Goal: Task Accomplishment & Management: Use online tool/utility

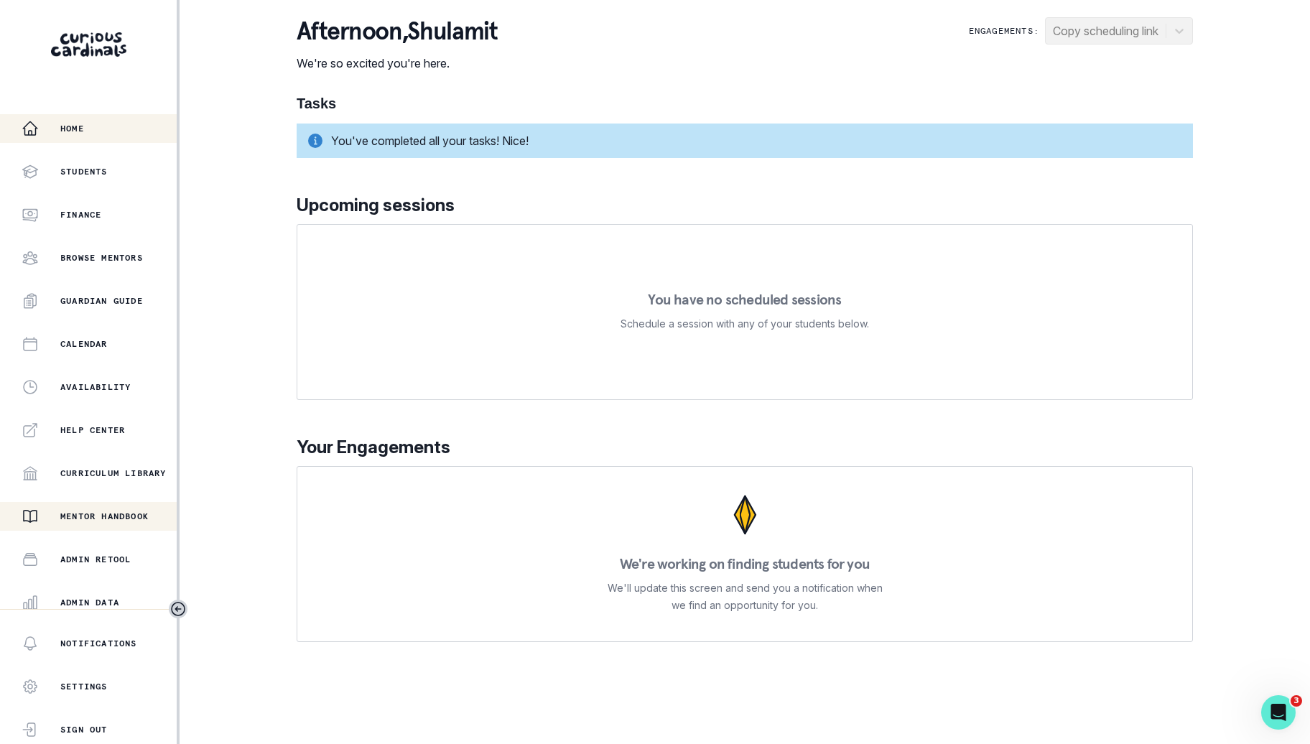
scroll to position [136, 0]
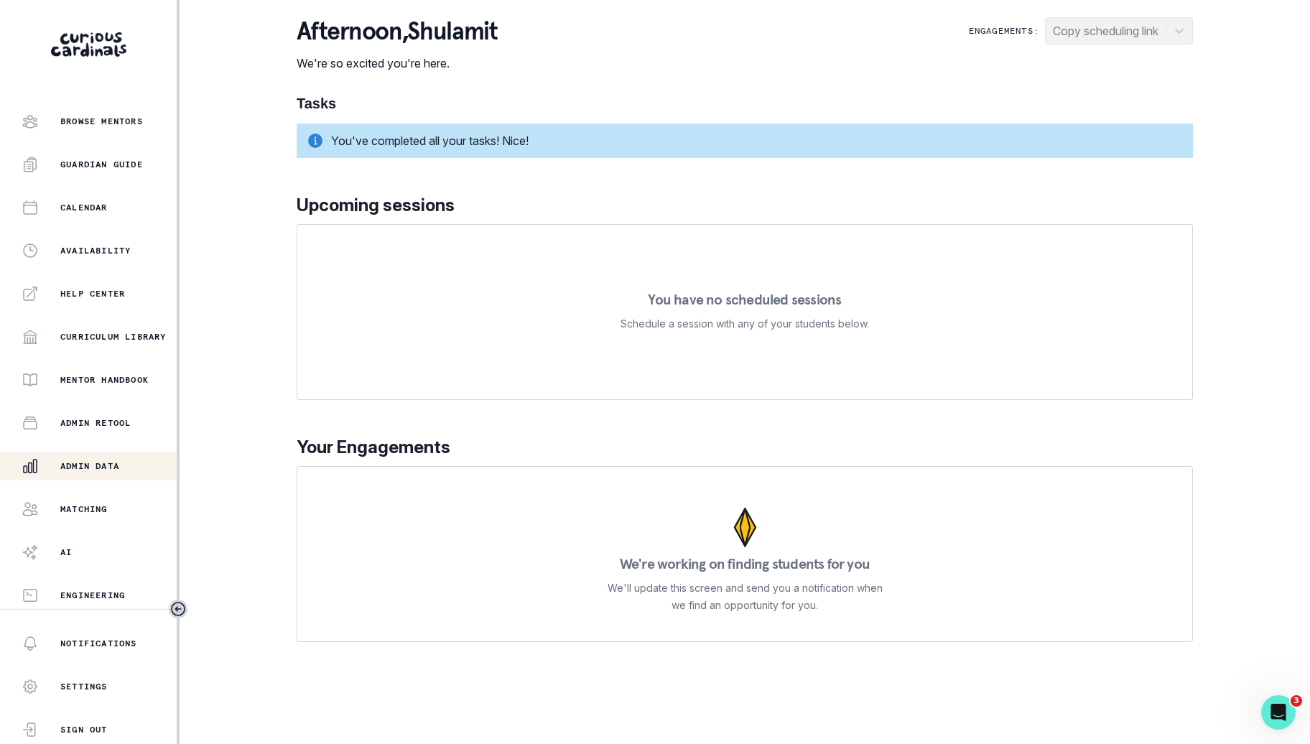
click at [121, 478] on button "Admin Data" at bounding box center [88, 466] width 177 height 29
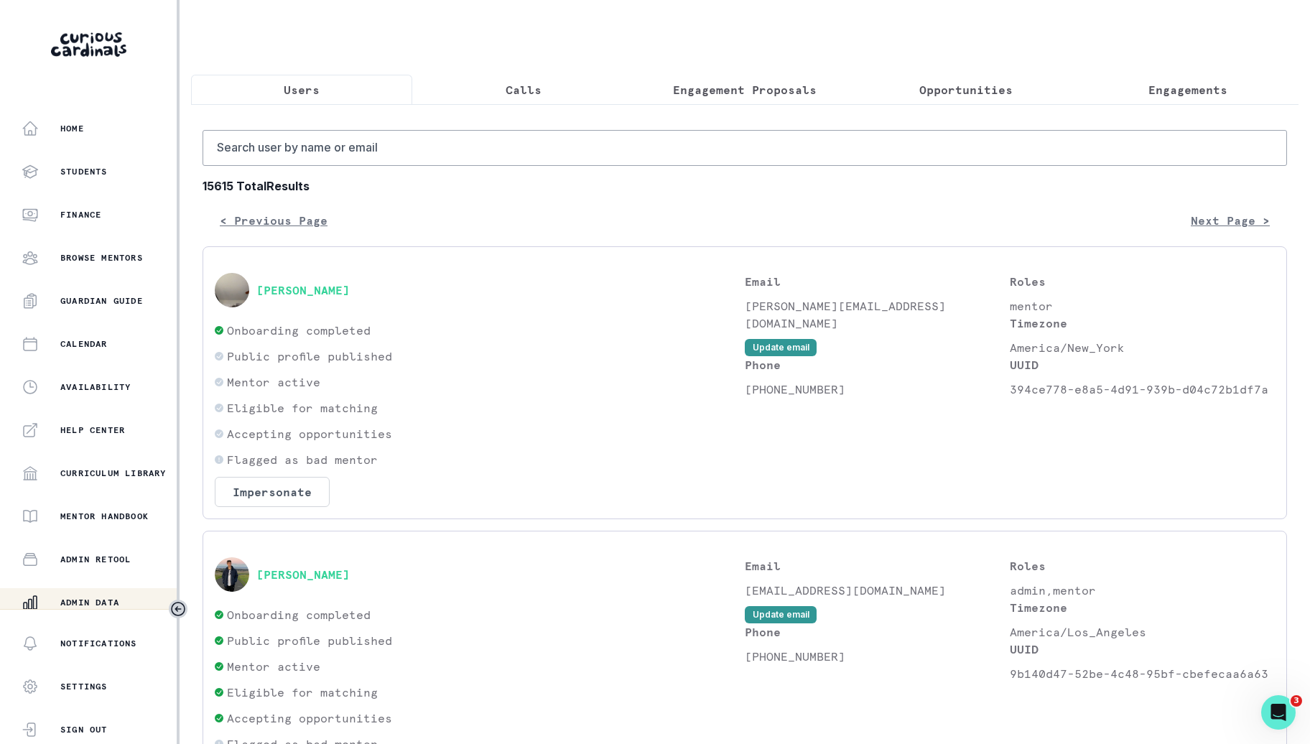
click at [822, 89] on button "Engagement Proposals" at bounding box center [744, 90] width 221 height 30
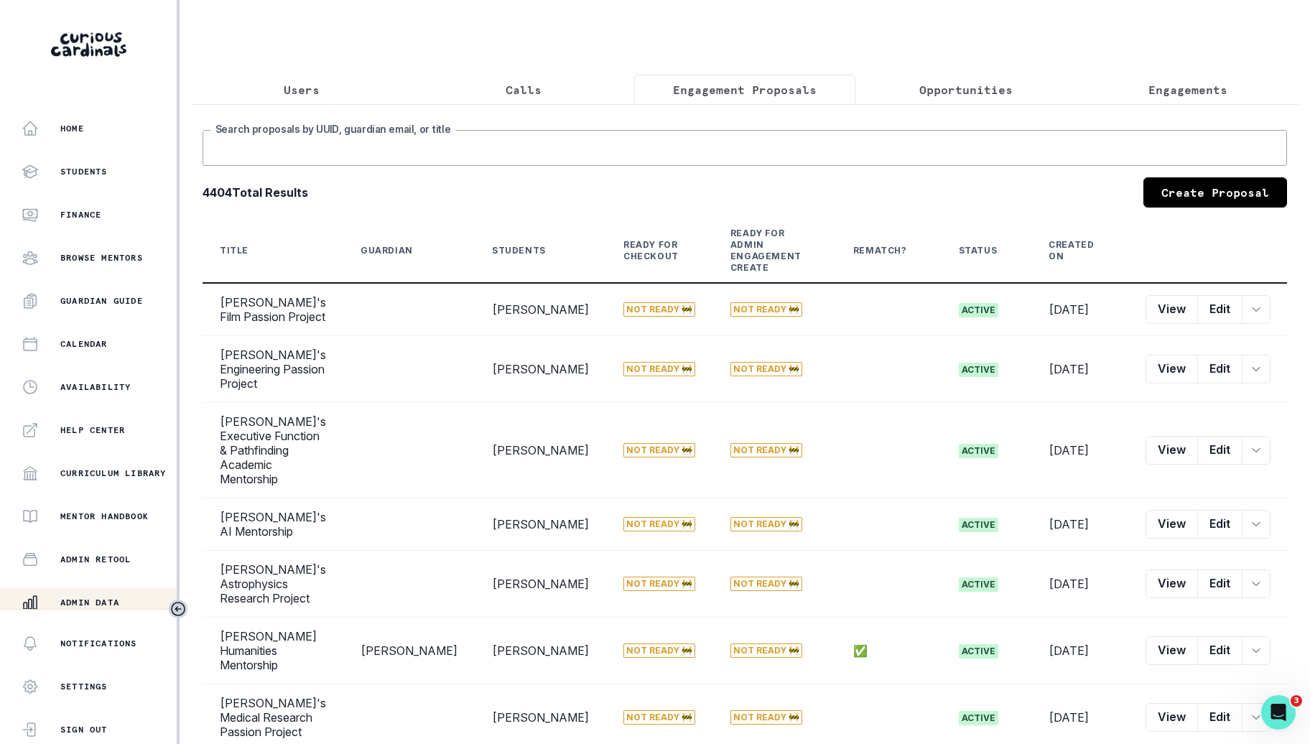
click at [816, 145] on input "Search proposals by UUID, guardian email, or title" at bounding box center [745, 148] width 1084 height 36
type input "coco"
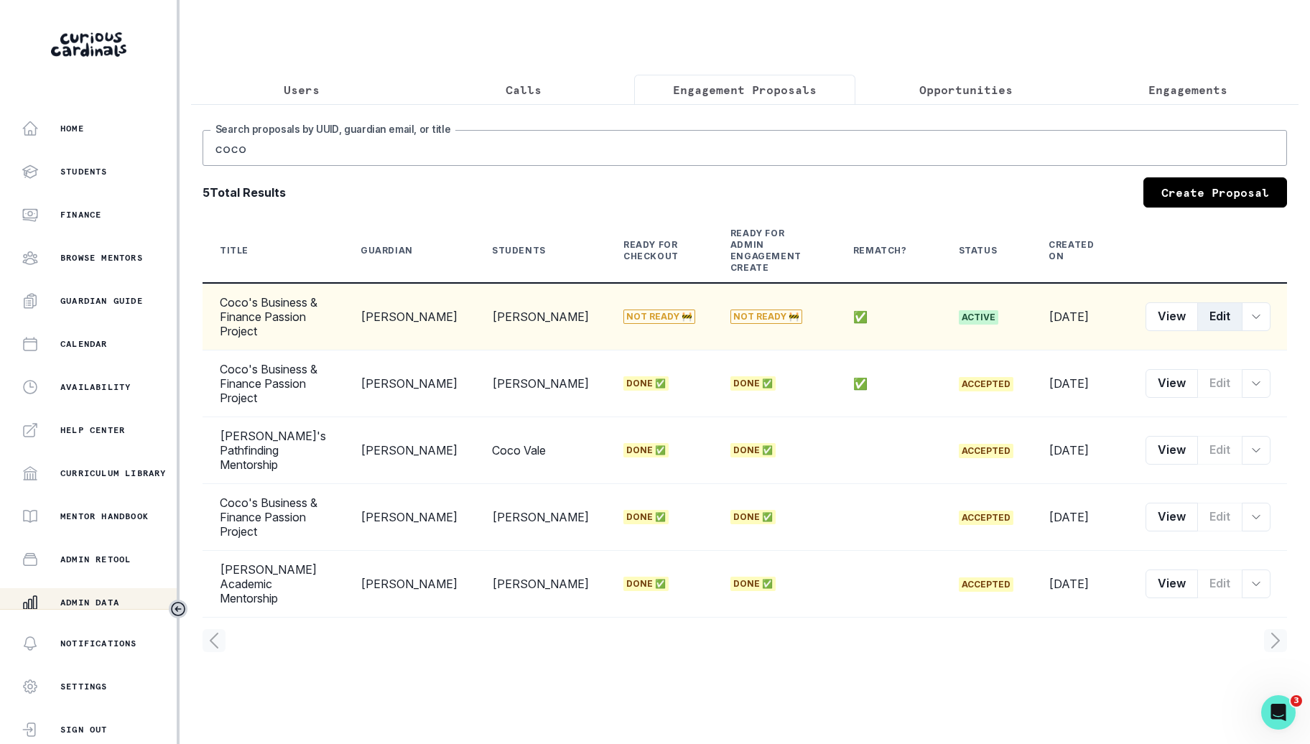
click at [1208, 302] on button "Edit" at bounding box center [1219, 316] width 45 height 29
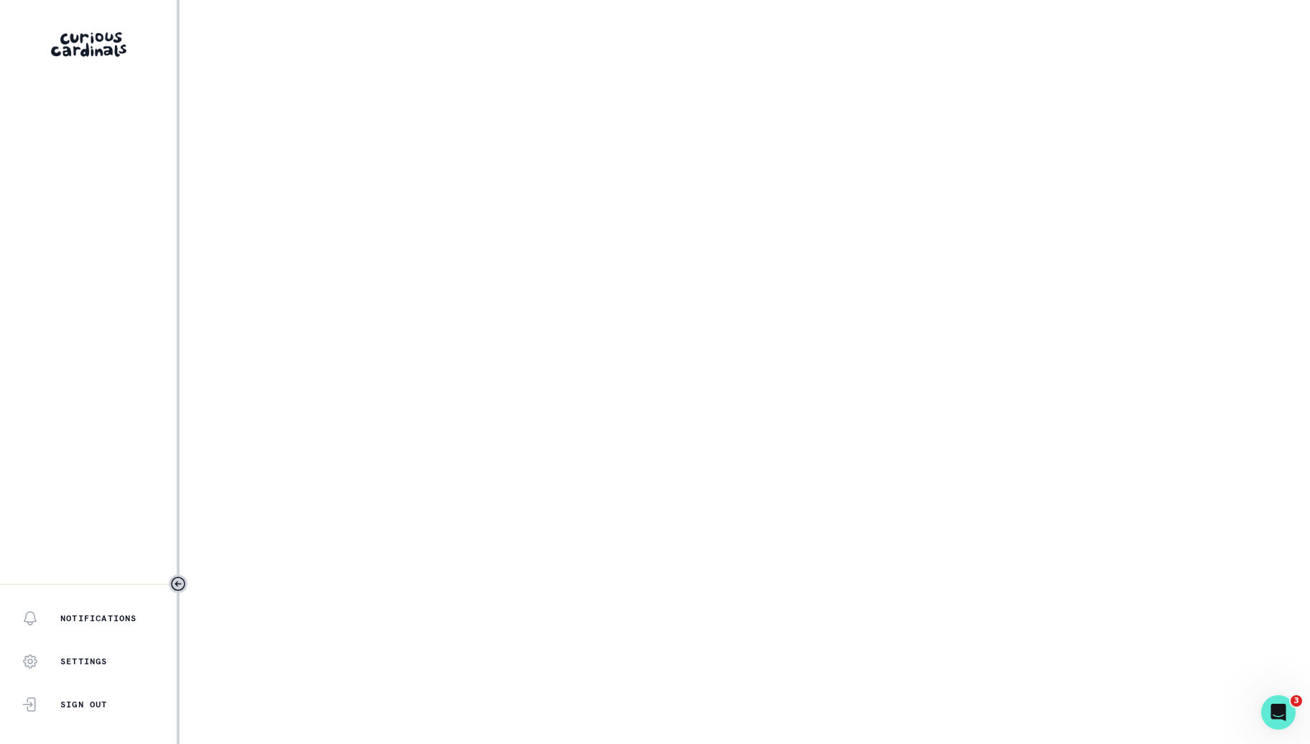
select select "b3713756-4135-4cda-87b8-2c7a26e5960c"
select select "17679a9d-70bd-407f-a820-d213157fa7d8"
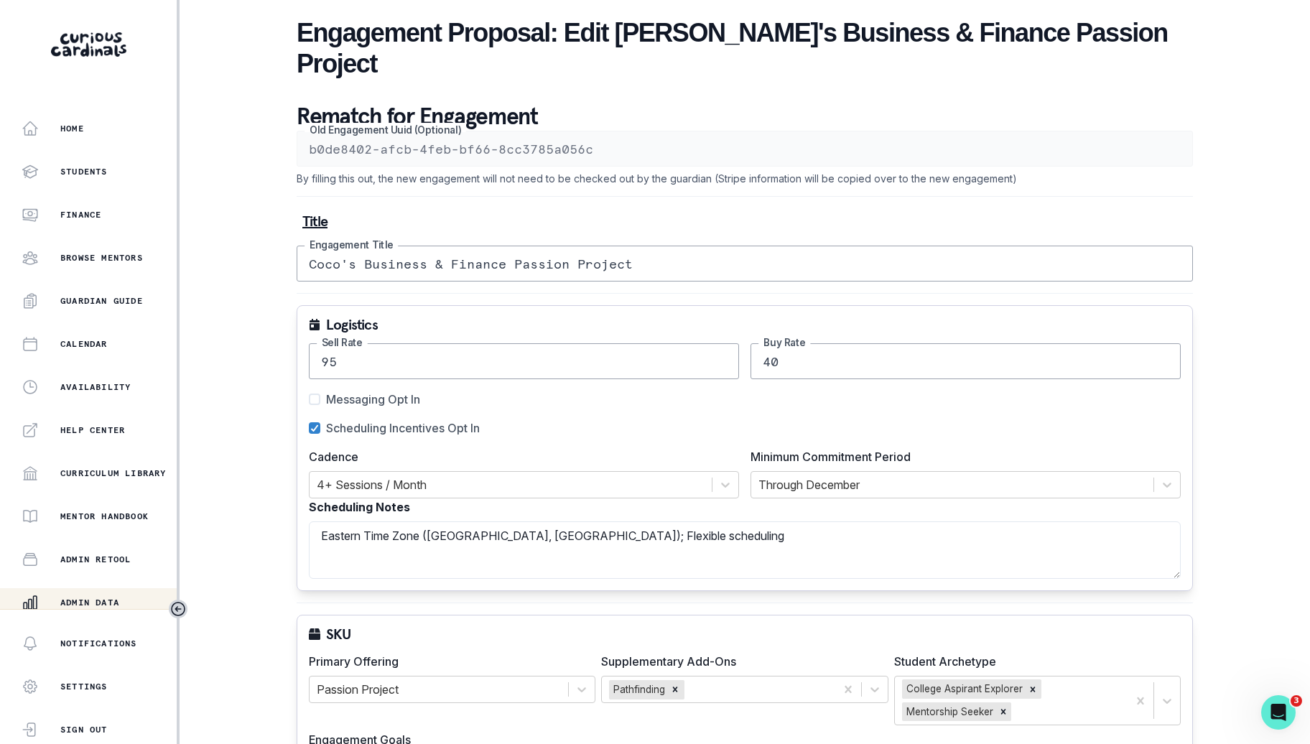
scroll to position [1244, 0]
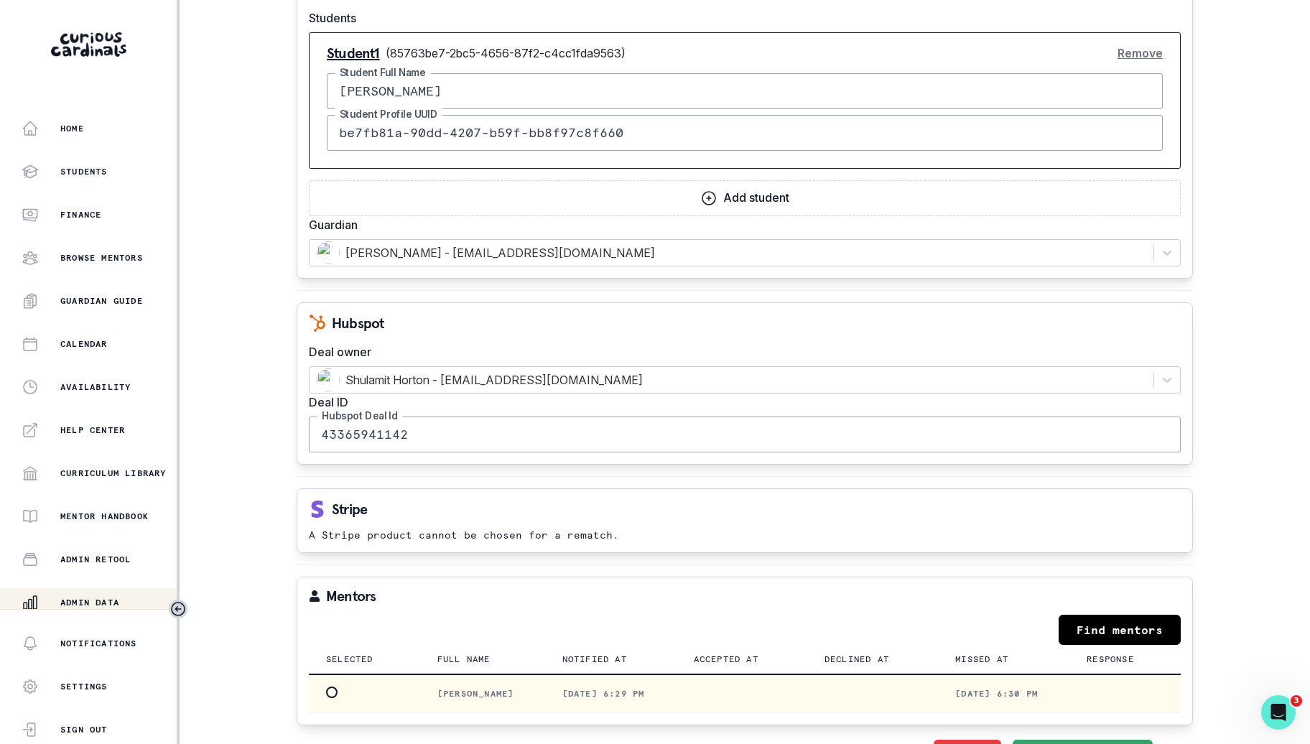
click at [343, 674] on td at bounding box center [364, 693] width 111 height 39
click at [329, 686] on span at bounding box center [331, 691] width 11 height 11
click at [326, 692] on input "radio" at bounding box center [325, 692] width 1 height 1
click at [1130, 740] on button "Save" at bounding box center [1127, 754] width 50 height 29
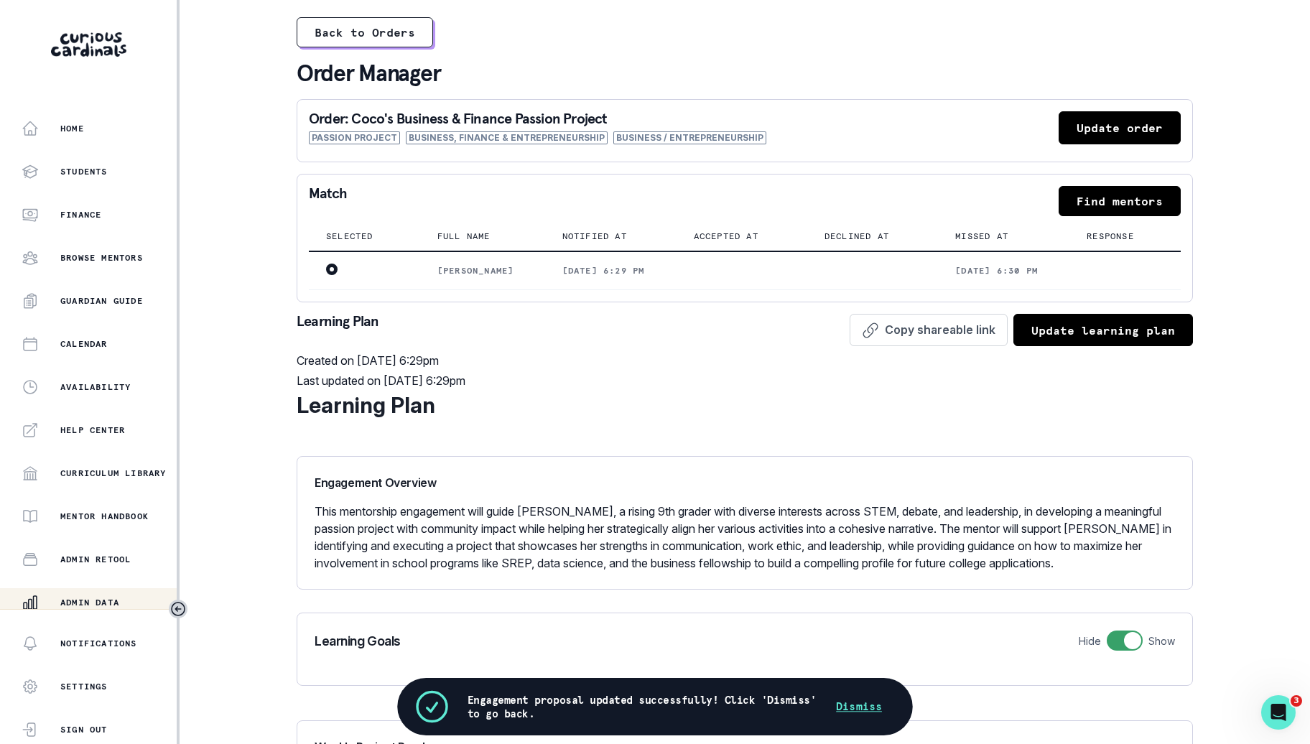
click at [400, 47] on div "Back to Orders Order Manager Order: [PERSON_NAME]'s Business & Finance Passion …" at bounding box center [745, 756] width 896 height 1512
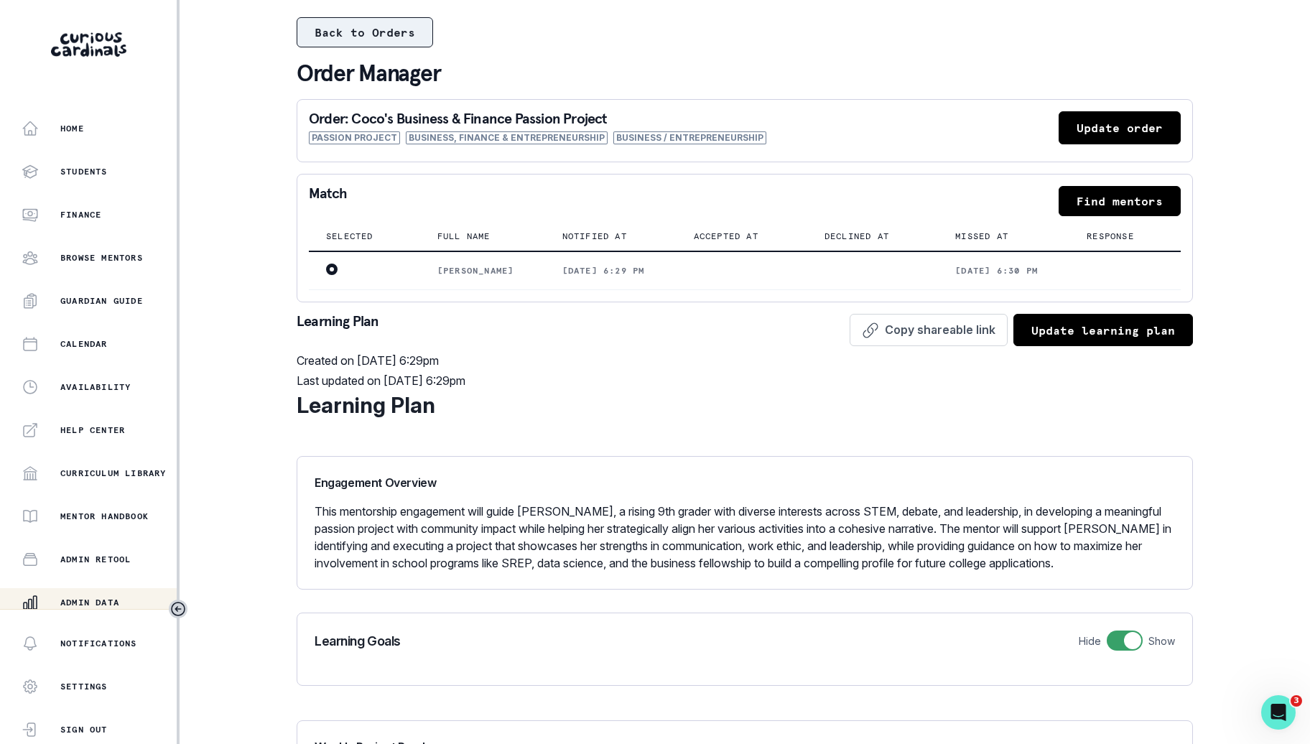
click at [401, 37] on button "Back to Orders" at bounding box center [365, 32] width 136 height 30
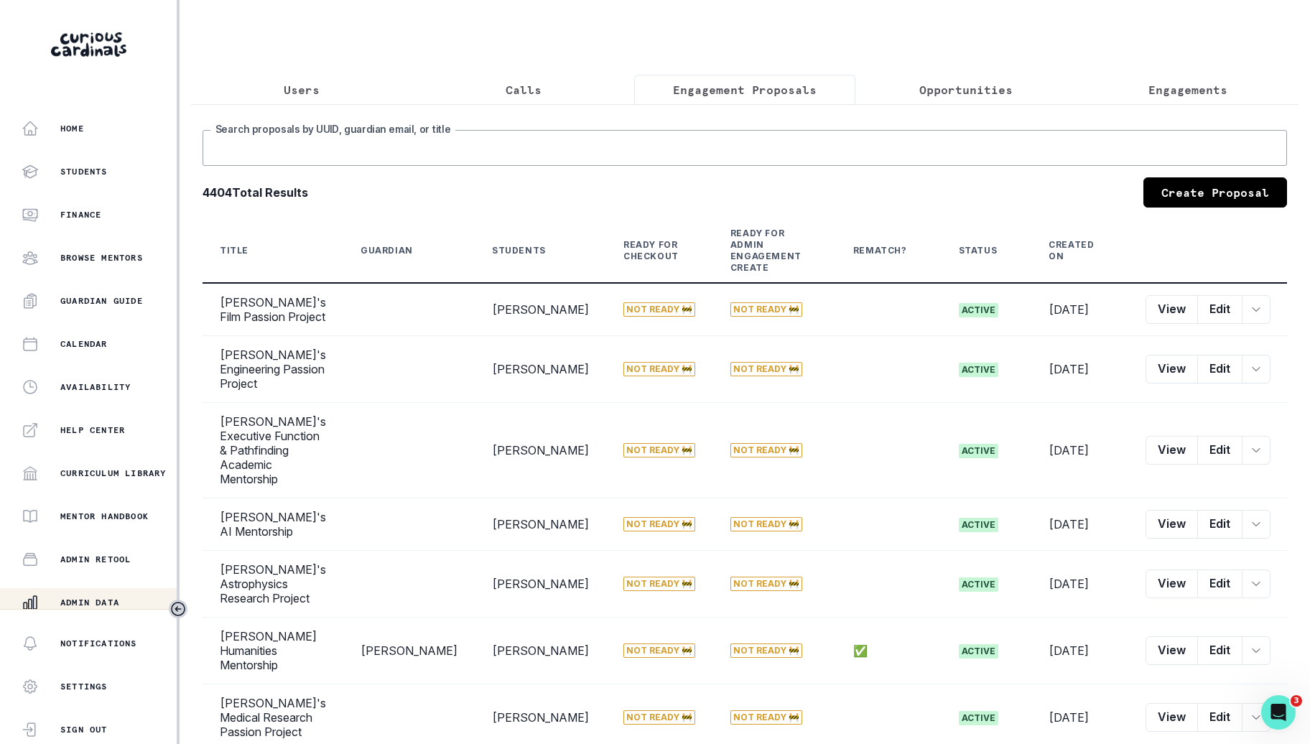
click at [492, 147] on input "Search proposals by UUID, guardian email, or title" at bounding box center [745, 148] width 1084 height 36
type input "coco"
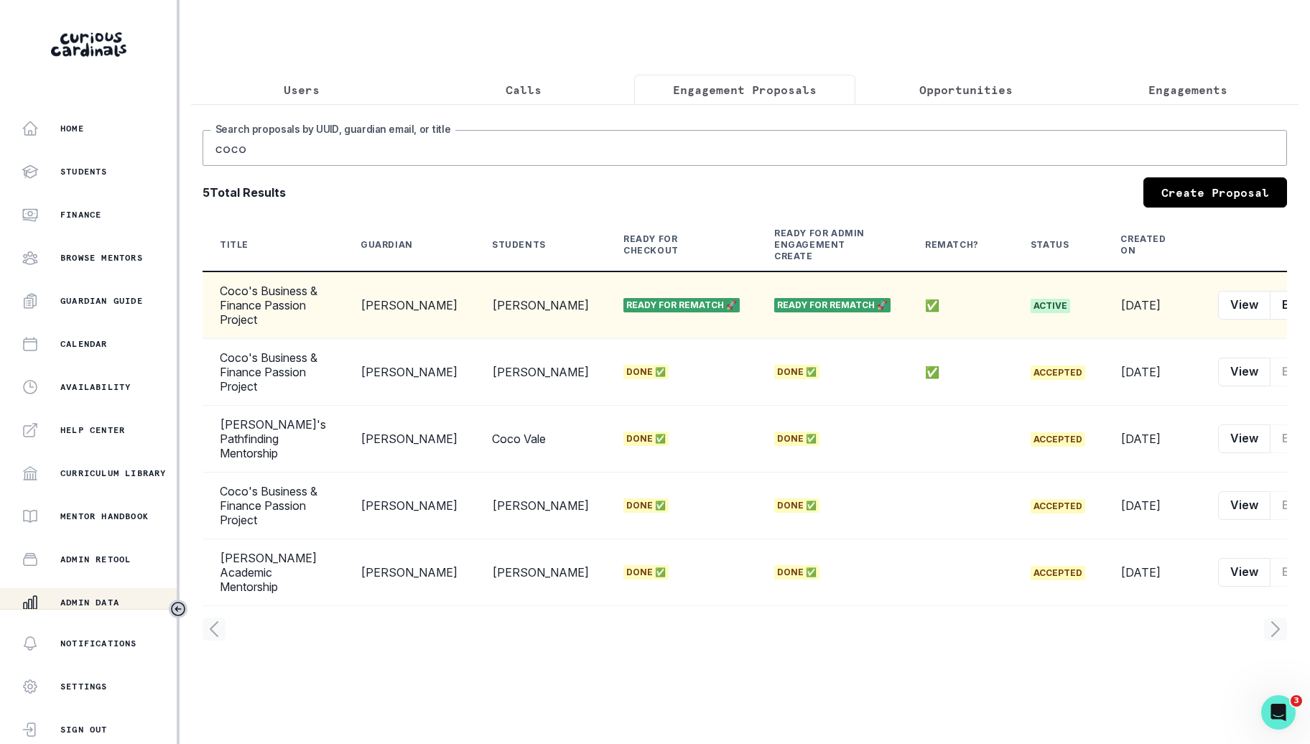
click at [1309, 311] on button "row menu" at bounding box center [1328, 305] width 29 height 29
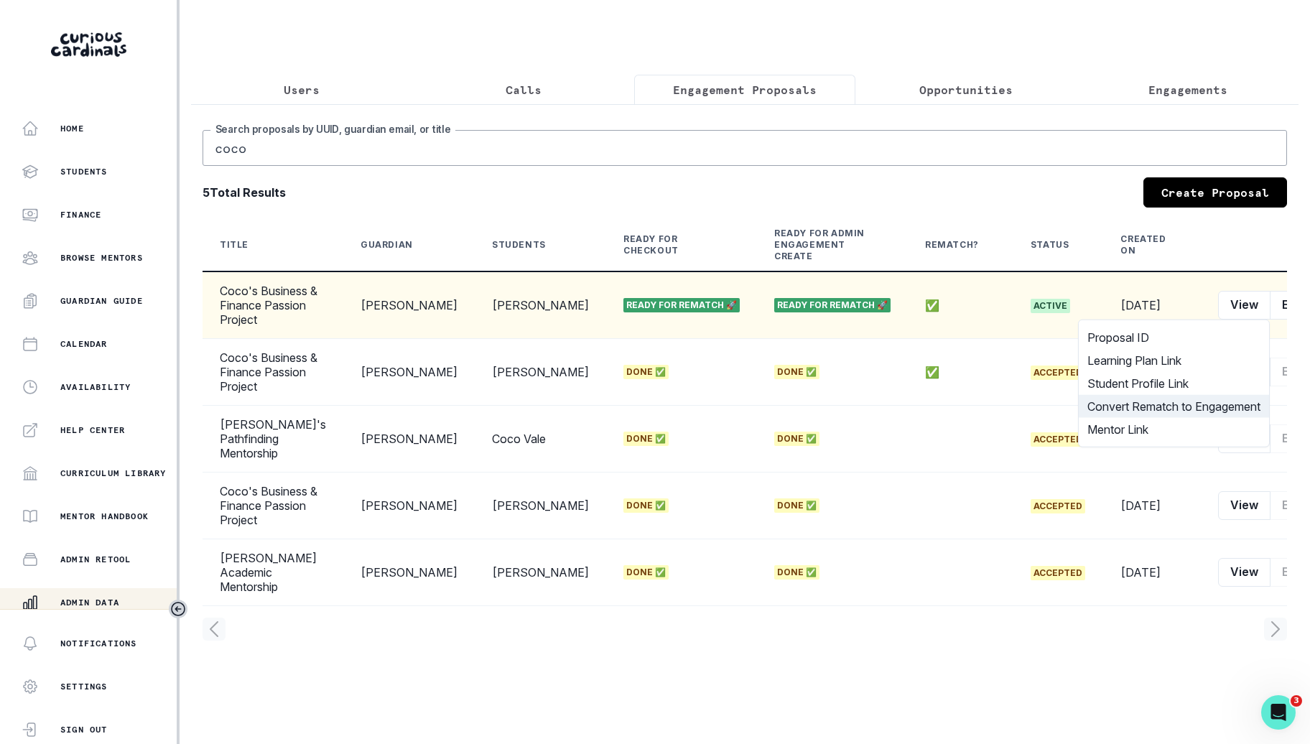
click at [1205, 404] on button "Convert Rematch to Engagement" at bounding box center [1174, 406] width 190 height 23
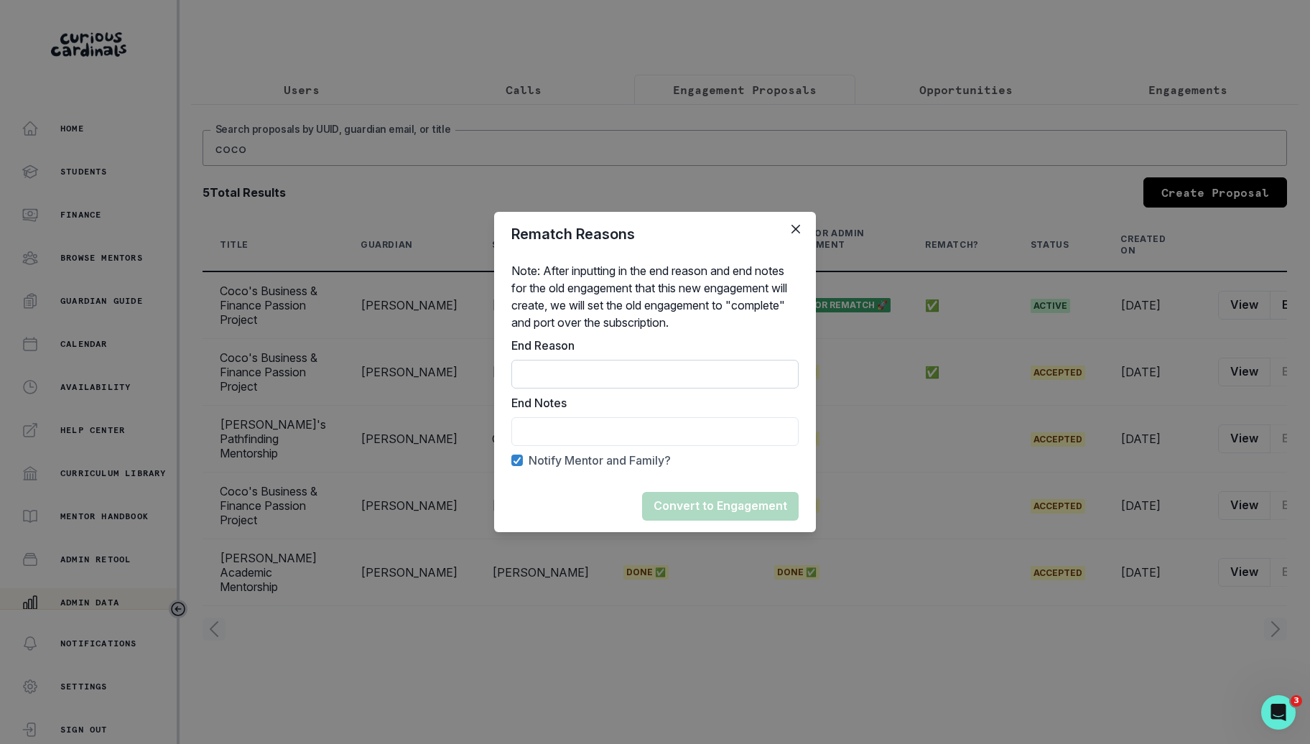
click at [678, 378] on input "End Reason" at bounding box center [654, 374] width 287 height 29
type input "Rematch"
click at [676, 416] on div "End Notes" at bounding box center [654, 420] width 287 height 52
click at [676, 429] on input "End Reason" at bounding box center [654, 431] width 287 height 29
type input "Rematched"
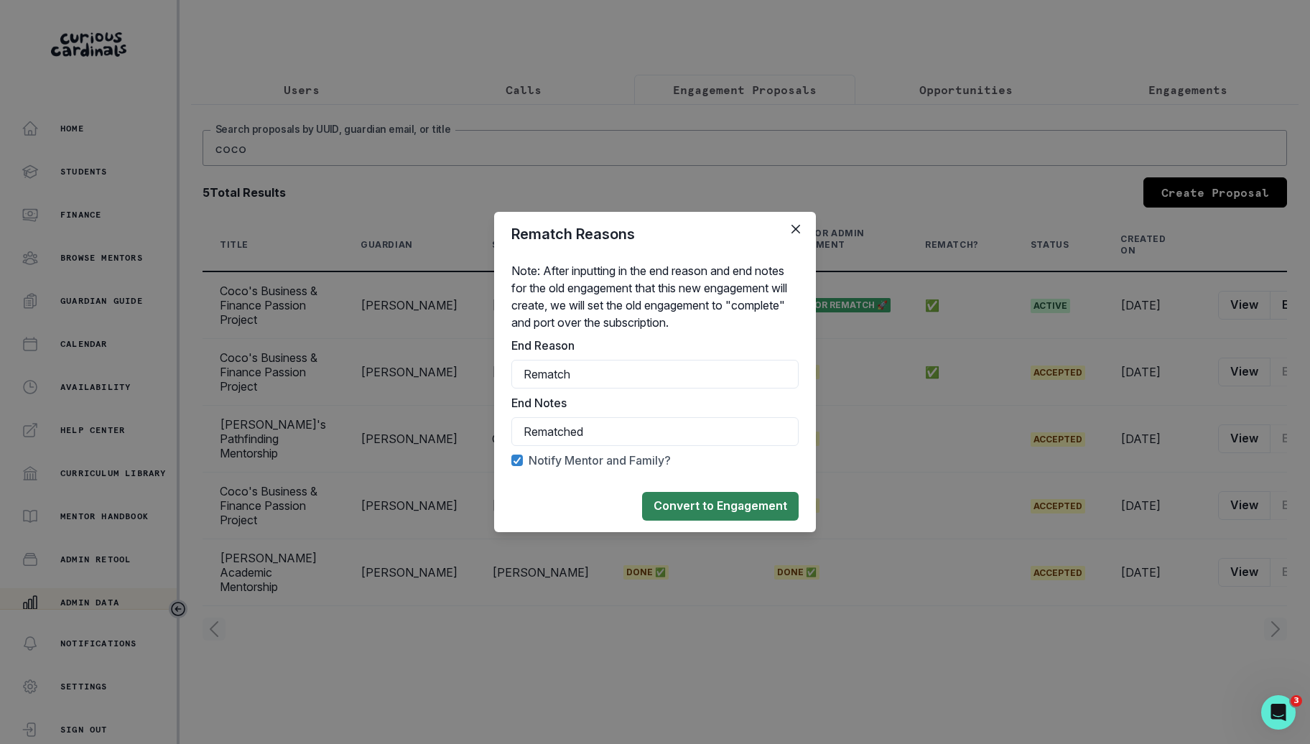
click at [696, 506] on button "Convert to Engagement" at bounding box center [720, 506] width 157 height 29
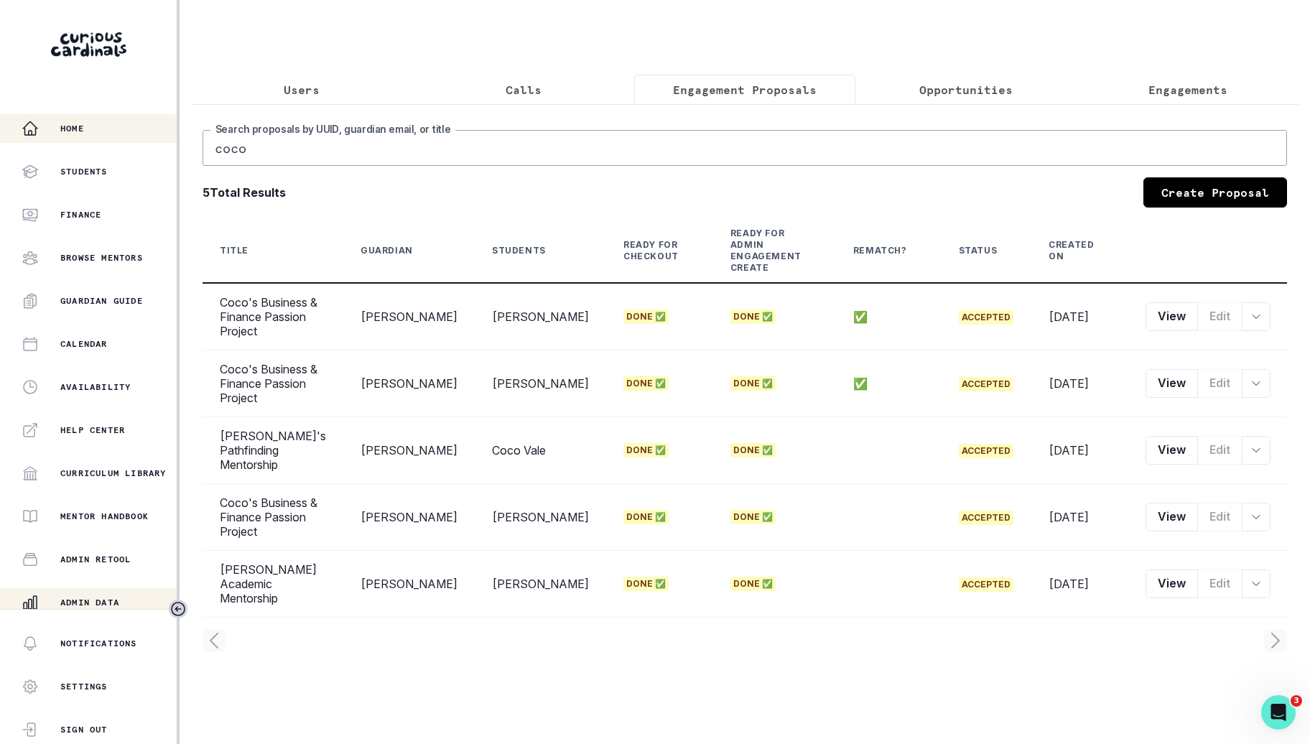
click at [66, 127] on p "Home" at bounding box center [72, 128] width 24 height 11
